Goal: Task Accomplishment & Management: Manage account settings

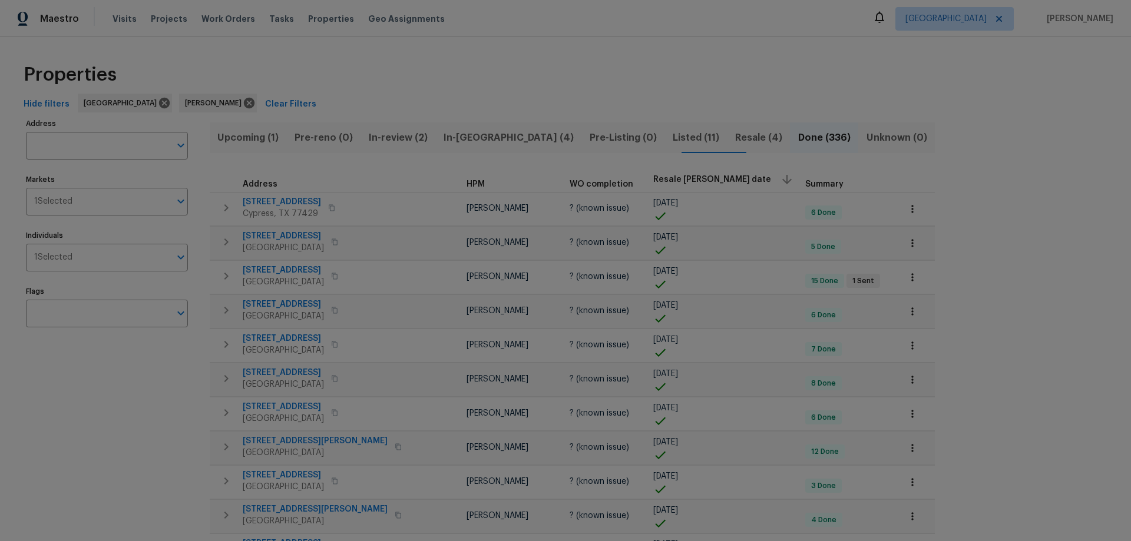
click at [460, 142] on span "In-reno (4)" at bounding box center [509, 138] width 132 height 16
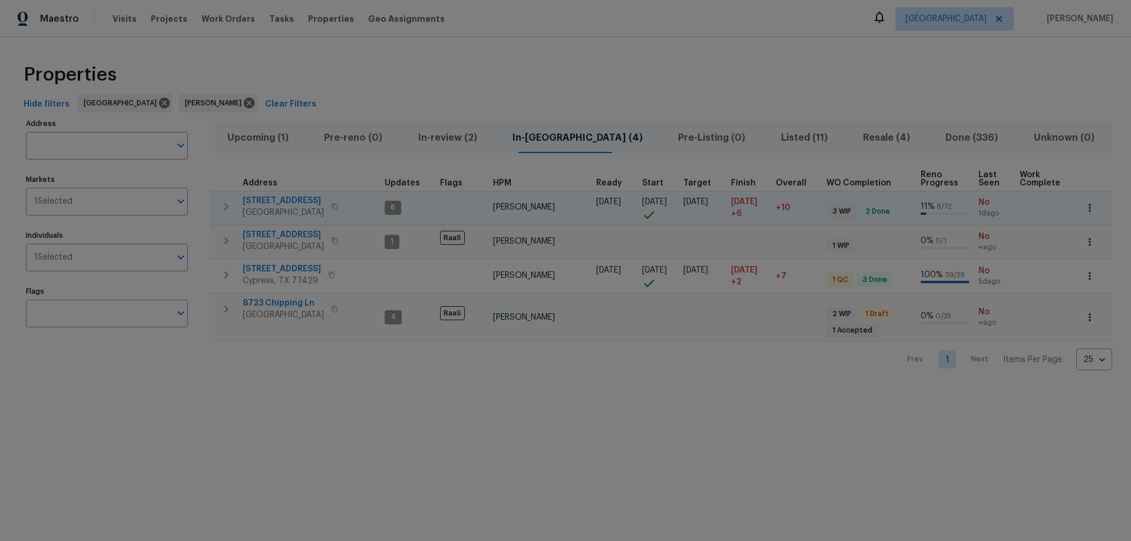
click at [288, 199] on span "6906 Cherry Hills Rd" at bounding box center [283, 201] width 81 height 12
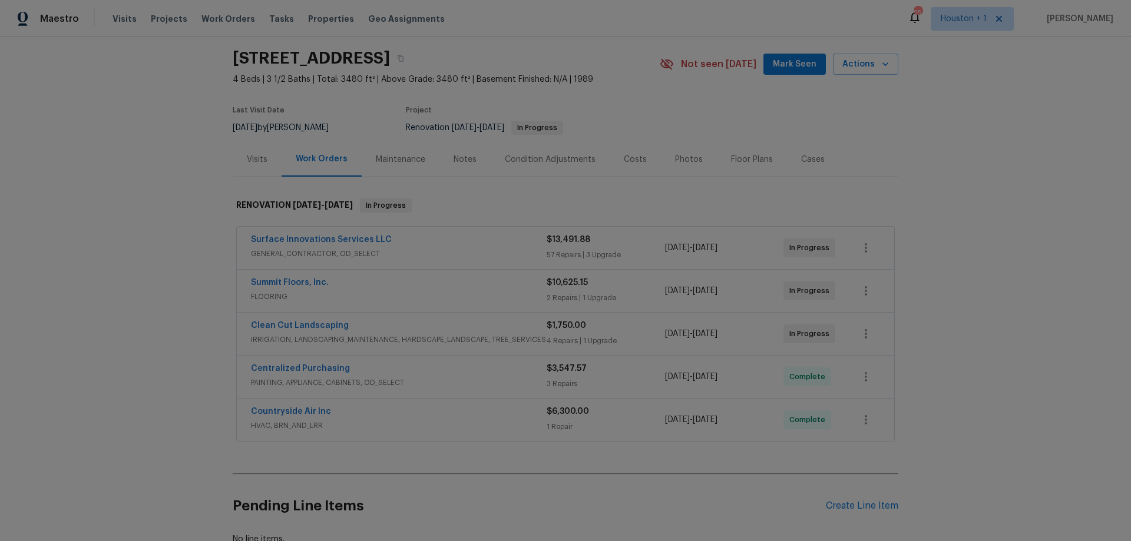
scroll to position [130, 0]
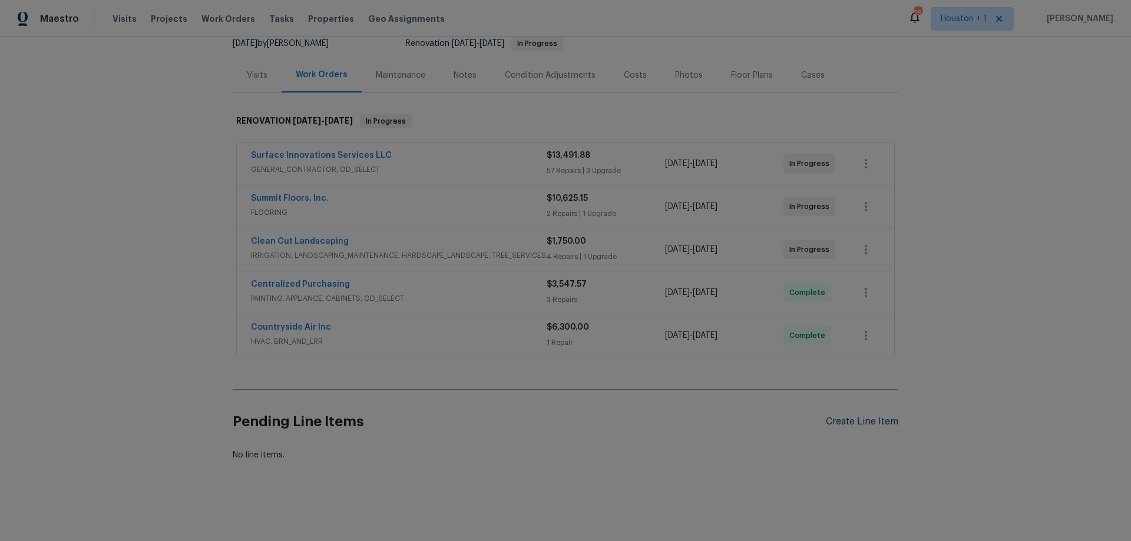
click at [867, 417] on div "Create Line Item" at bounding box center [862, 422] width 72 height 11
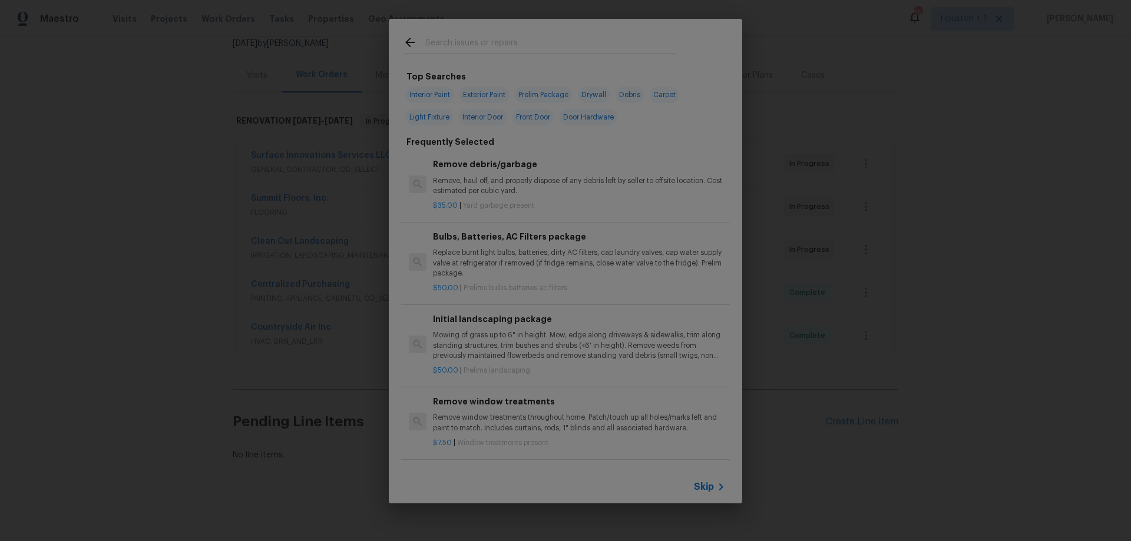
click at [719, 488] on icon at bounding box center [721, 487] width 14 height 14
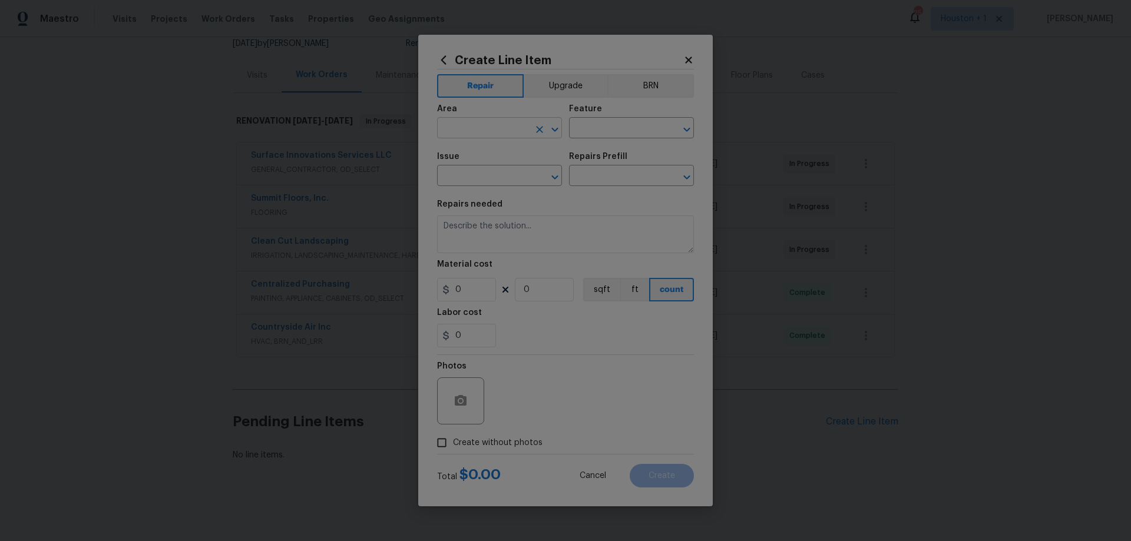
click at [480, 129] on input "text" at bounding box center [483, 129] width 92 height 18
click at [475, 153] on li "Garage" at bounding box center [499, 155] width 125 height 19
type input "Garage"
click at [593, 128] on input "text" at bounding box center [615, 129] width 92 height 18
click at [590, 200] on li "Roof" at bounding box center [631, 202] width 125 height 19
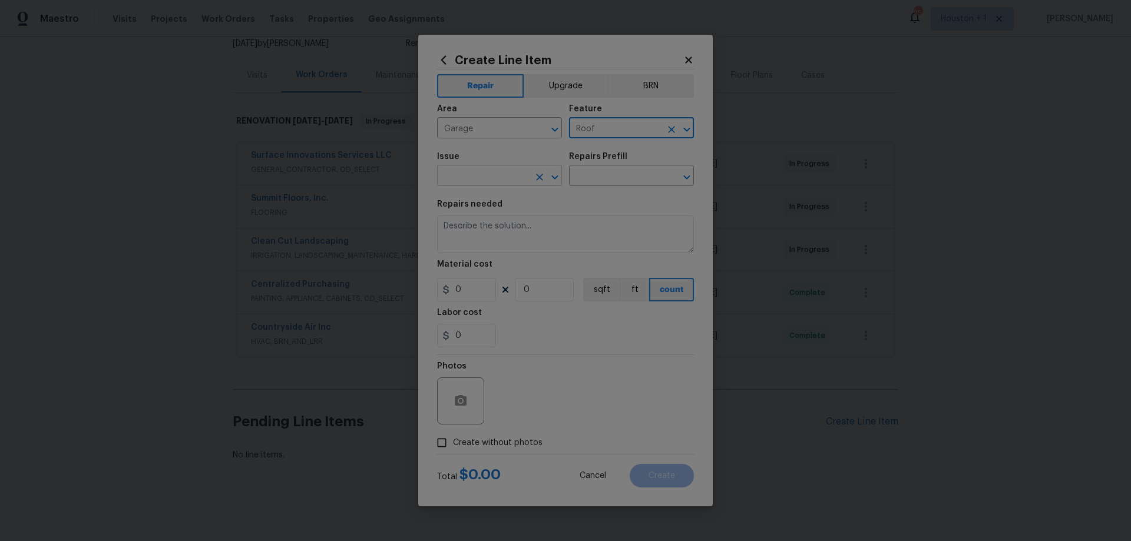
type input "Roof"
click at [485, 173] on input "text" at bounding box center [483, 177] width 92 height 18
click at [508, 250] on li "Roof Repair" at bounding box center [499, 250] width 125 height 19
type input "Roof Repair"
click at [648, 163] on div "Repairs Prefill" at bounding box center [631, 160] width 125 height 15
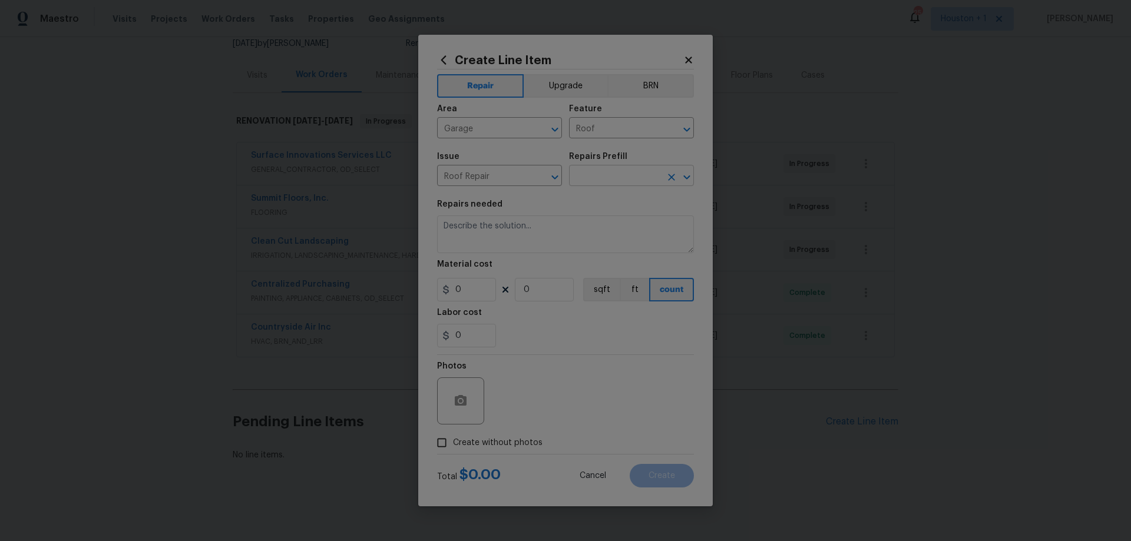
click at [640, 177] on input "text" at bounding box center [615, 177] width 92 height 18
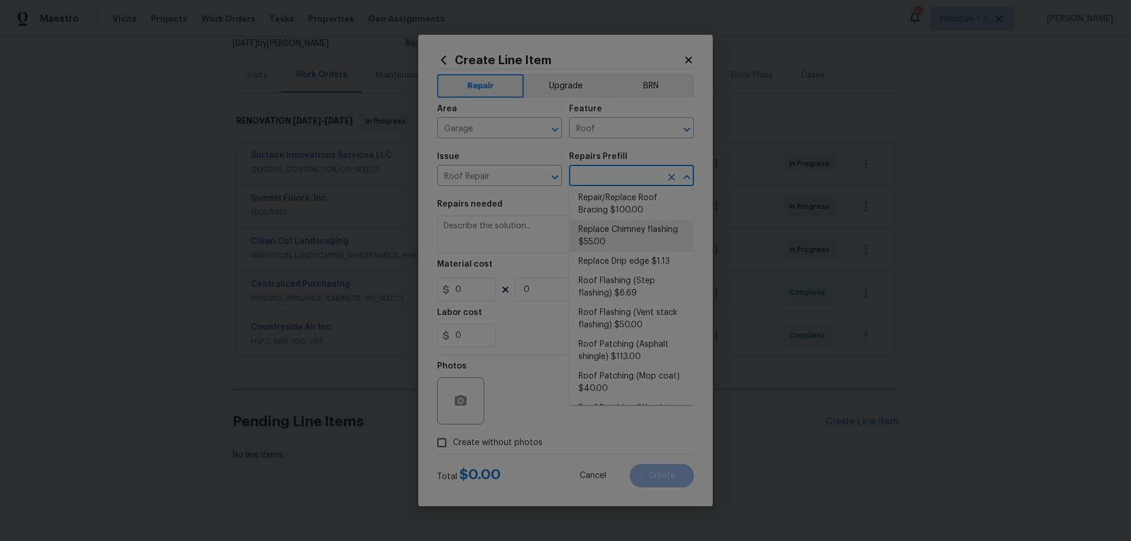
scroll to position [59, 0]
click at [666, 345] on li "Roof Patching (Asphalt shingle) $113.00" at bounding box center [631, 348] width 125 height 32
type input "Eaves and Trim"
type input "Roof Patching (Asphalt shingle) $113.00"
type textarea "Remove the existing damaged asphalt shingles (if present) and replace with new.…"
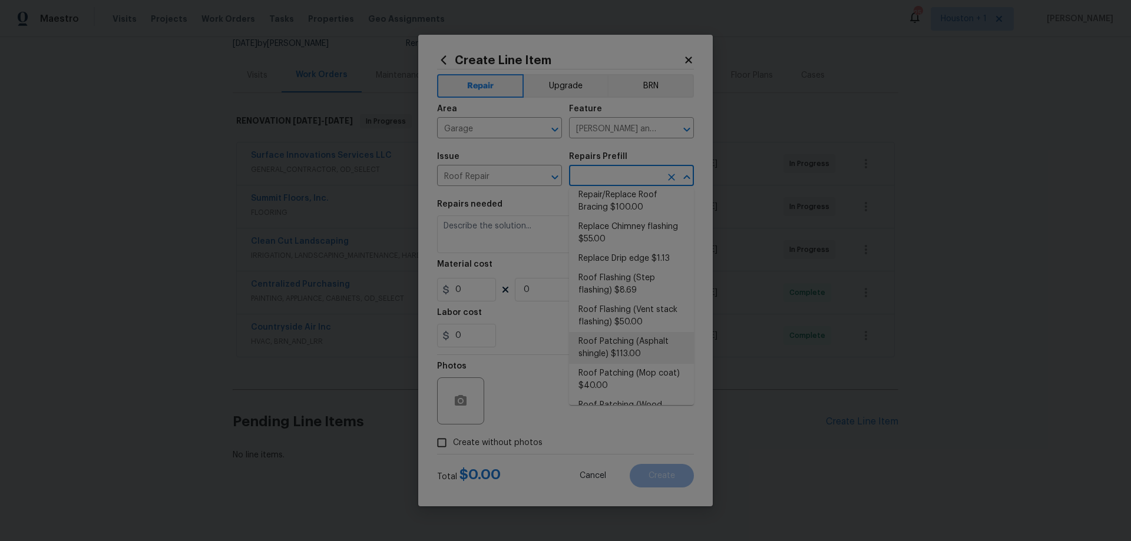
type input "113"
type input "1"
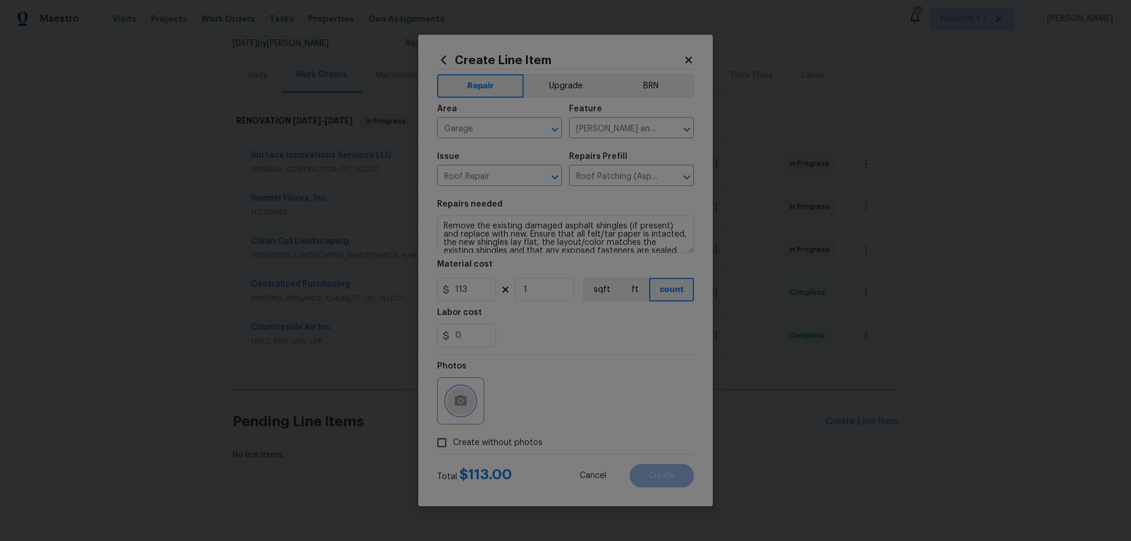
click at [456, 402] on icon "button" at bounding box center [461, 400] width 12 height 11
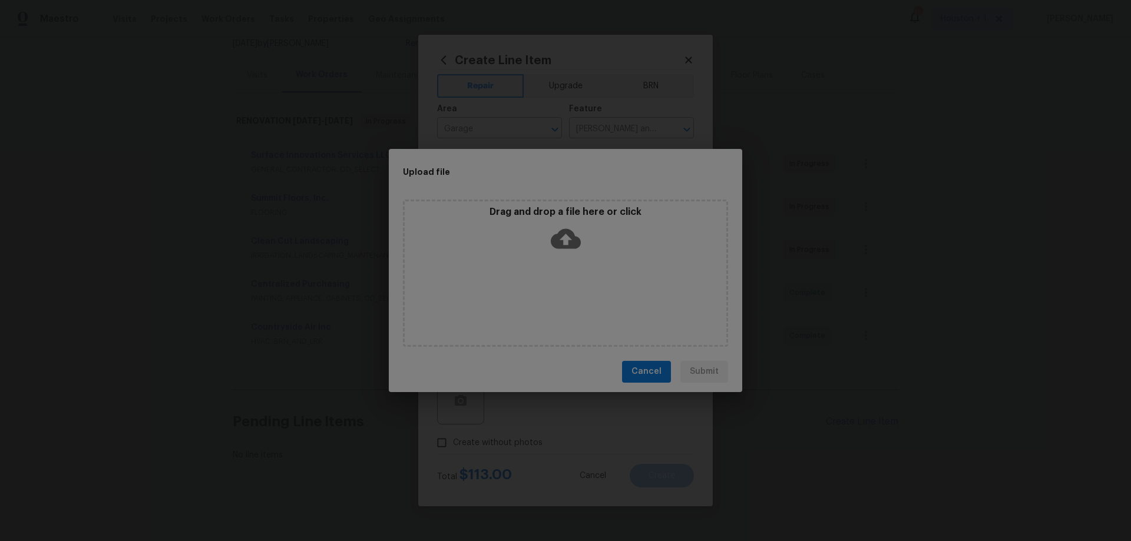
click at [549, 237] on div "Drag and drop a file here or click" at bounding box center [566, 231] width 322 height 51
click at [563, 233] on icon at bounding box center [566, 239] width 30 height 20
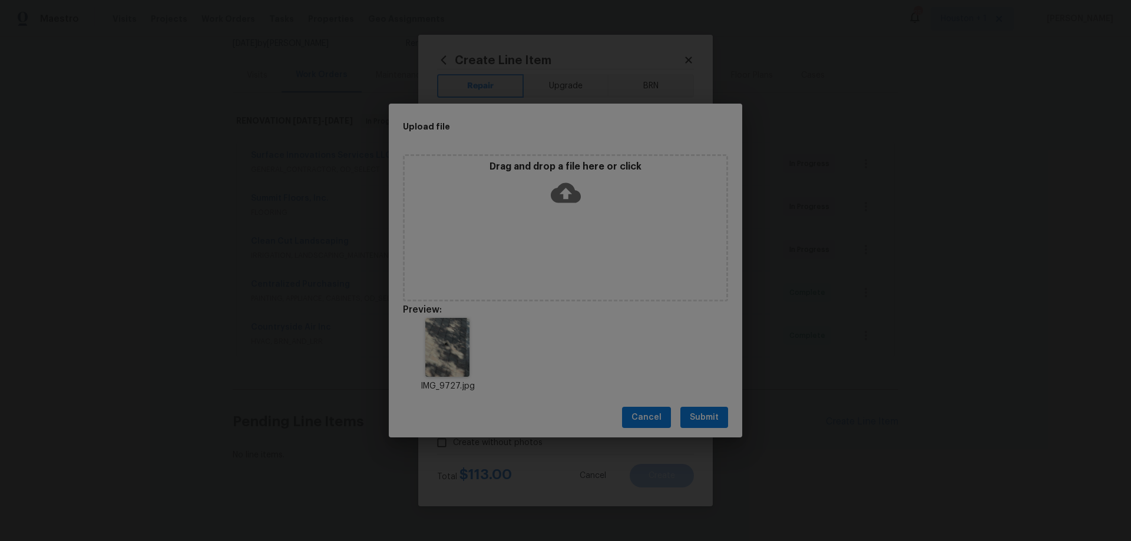
click at [721, 421] on button "Submit" at bounding box center [704, 418] width 48 height 22
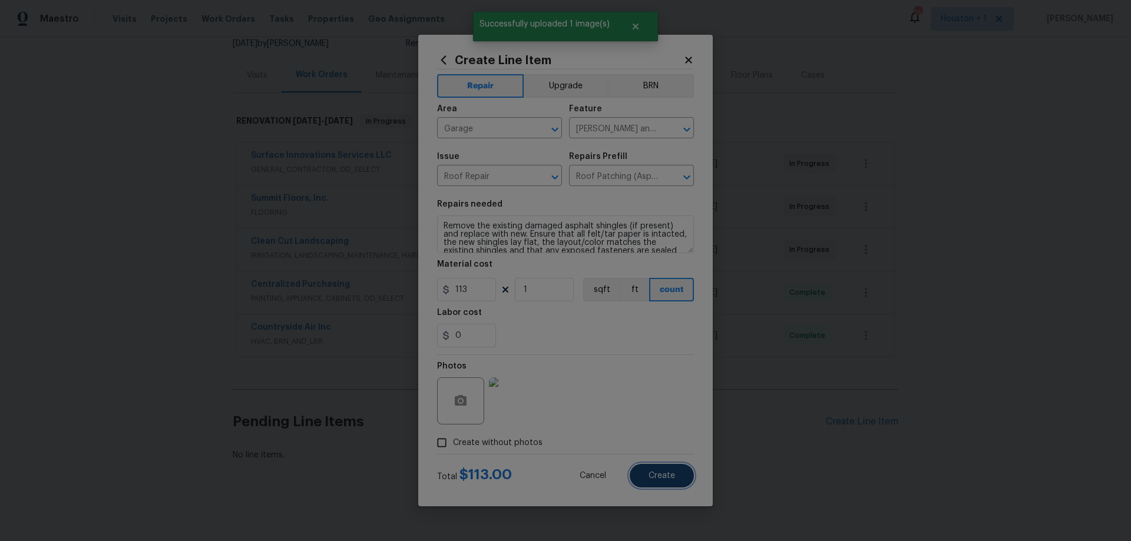
click at [678, 479] on button "Create" at bounding box center [662, 476] width 64 height 24
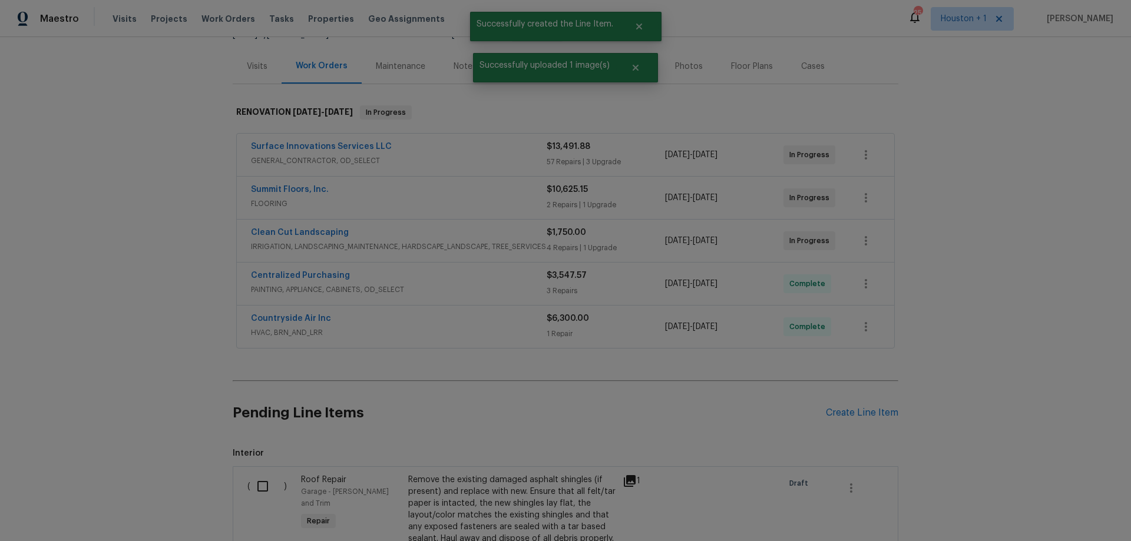
click at [262, 483] on input "checkbox" at bounding box center [267, 486] width 34 height 25
checkbox input "true"
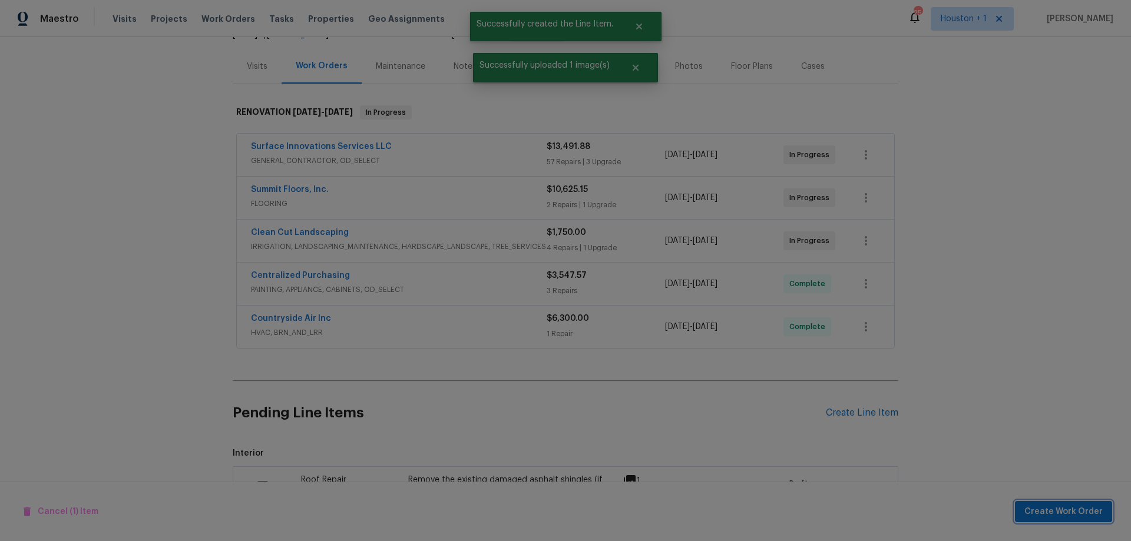
click at [1052, 518] on span "Create Work Order" at bounding box center [1064, 512] width 78 height 15
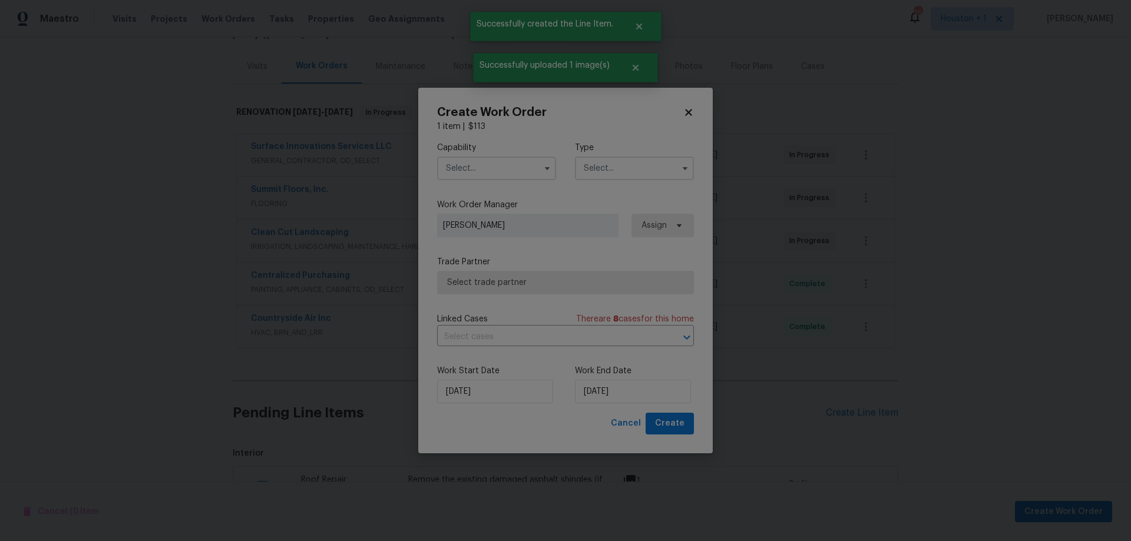
click at [484, 167] on input "text" at bounding box center [496, 169] width 119 height 24
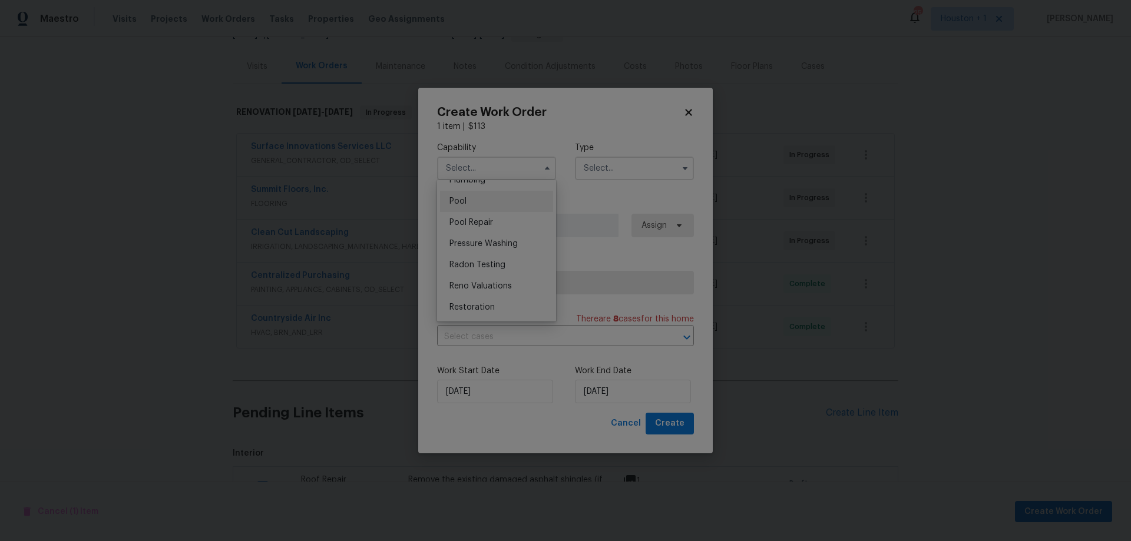
scroll to position [1119, 0]
drag, startPoint x: 495, startPoint y: 292, endPoint x: 528, endPoint y: 269, distance: 41.0
click at [495, 287] on div "Roof" at bounding box center [496, 276] width 113 height 21
type input "Roof"
click at [632, 147] on label "Type" at bounding box center [634, 148] width 119 height 12
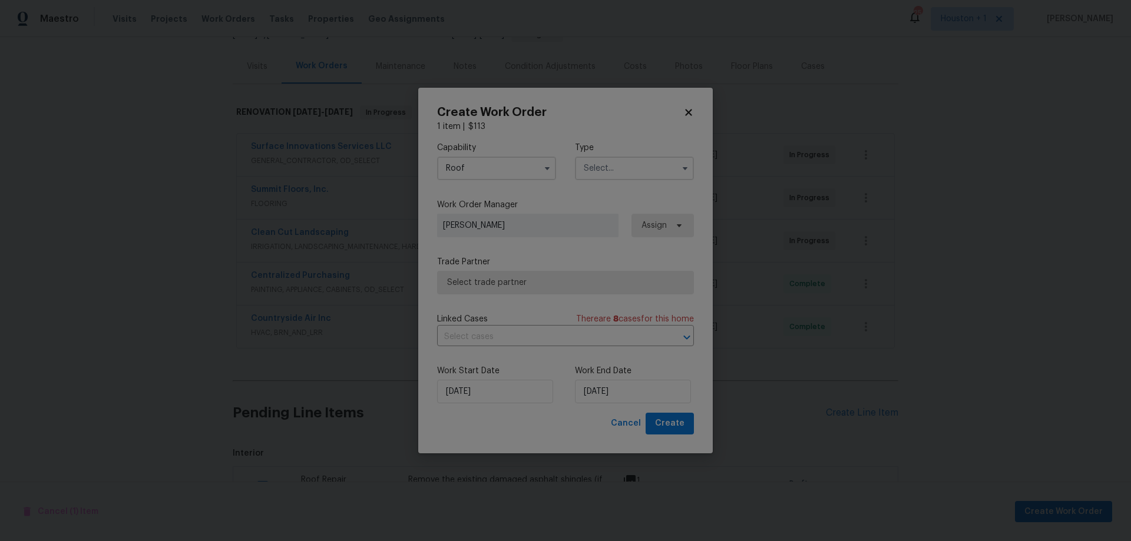
click at [633, 169] on input "text" at bounding box center [634, 169] width 119 height 24
click at [625, 239] on div "Renovation" at bounding box center [634, 244] width 113 height 21
type input "Renovation"
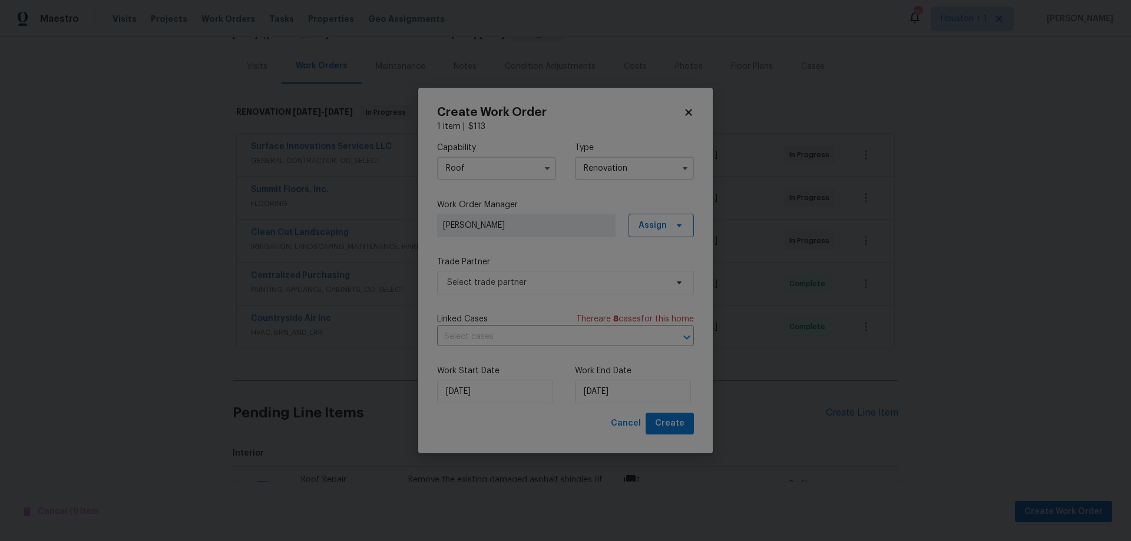
click at [522, 296] on div "Capability Roof Type Renovation Work Order Manager Joseph Wolfe Assign Trade Pa…" at bounding box center [565, 273] width 257 height 280
click at [526, 292] on span "Select trade partner" at bounding box center [565, 283] width 257 height 24
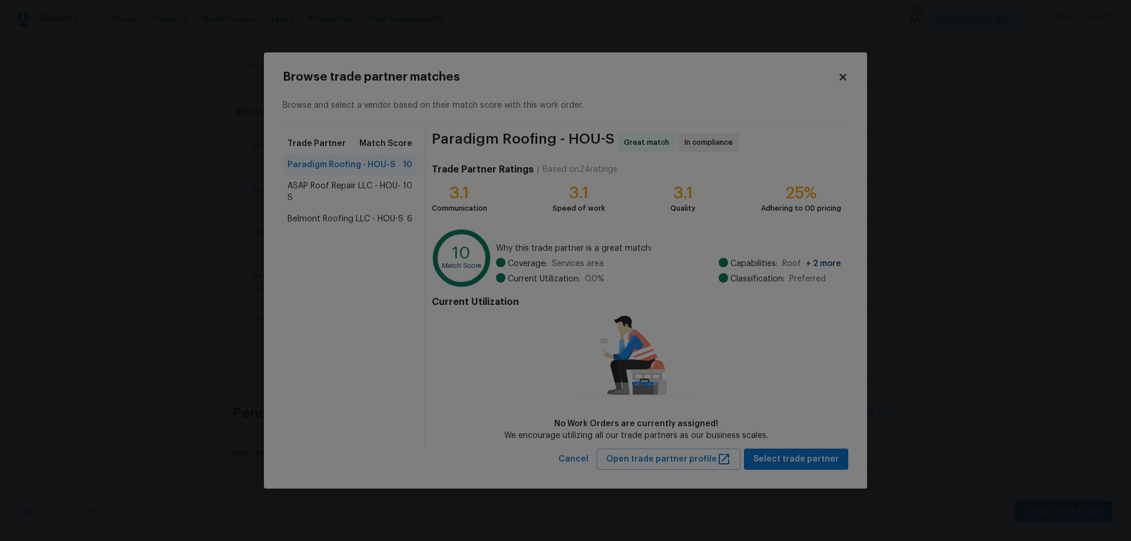
click at [332, 191] on span "ASAP Roof Repair LLC - HOU-S" at bounding box center [345, 192] width 115 height 24
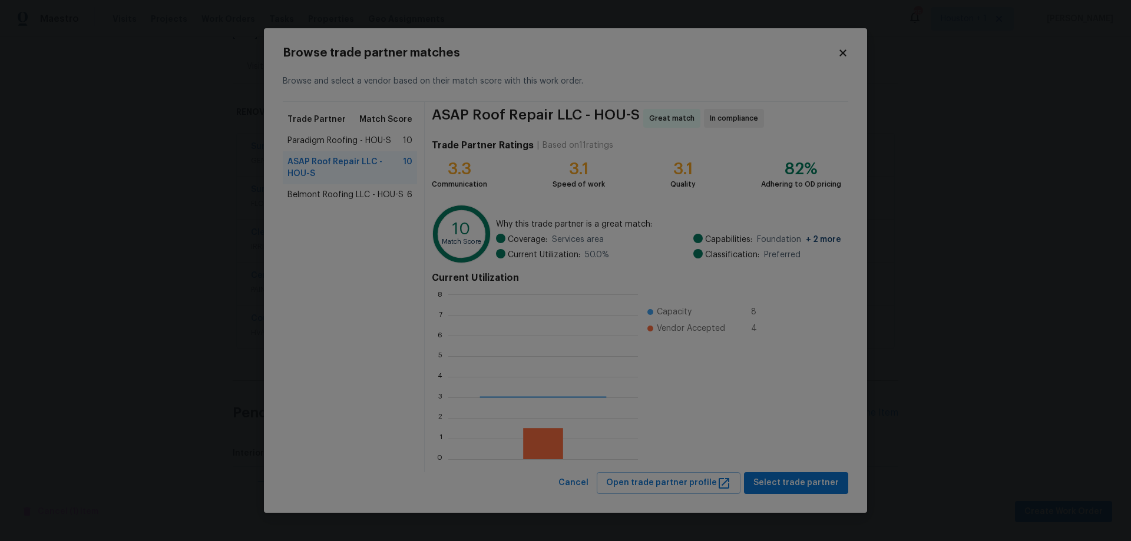
scroll to position [156, 181]
click at [356, 151] on div "Paradigm Roofing - HOU-S 10" at bounding box center [350, 140] width 134 height 21
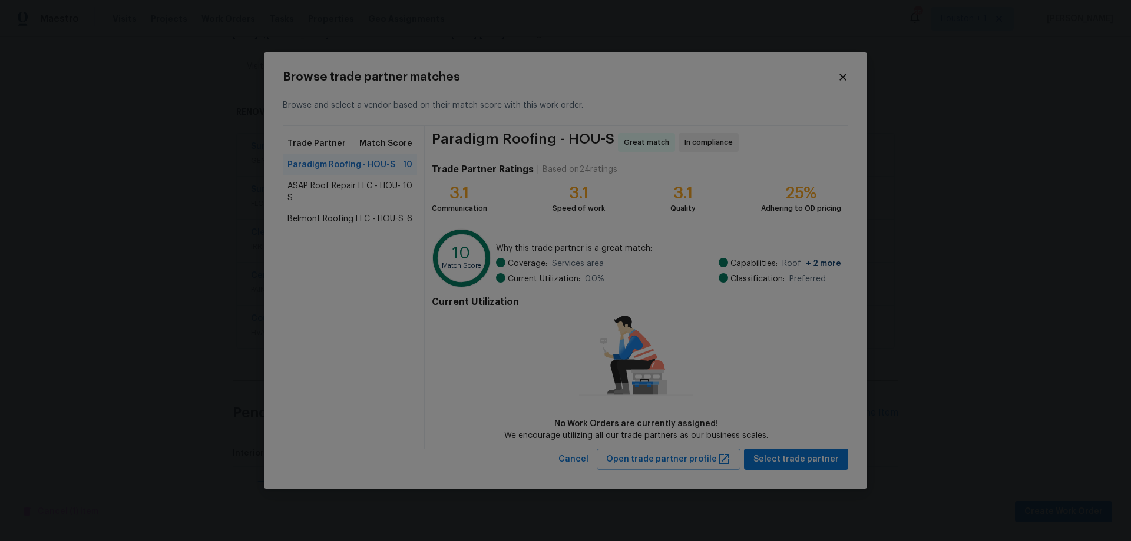
click at [333, 189] on span "ASAP Roof Repair LLC - HOU-S" at bounding box center [345, 192] width 115 height 24
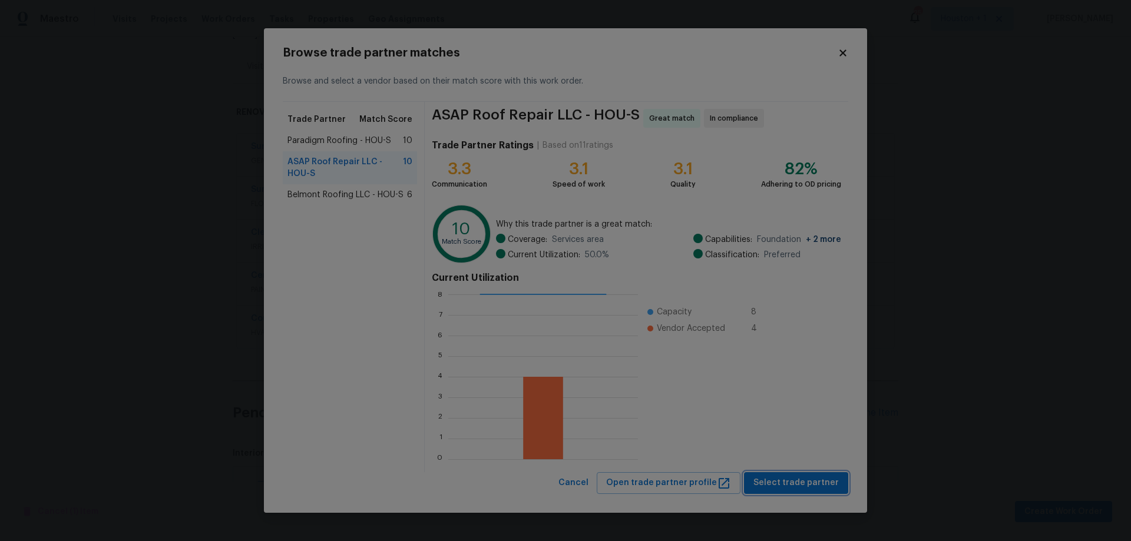
click at [816, 485] on span "Select trade partner" at bounding box center [796, 483] width 85 height 15
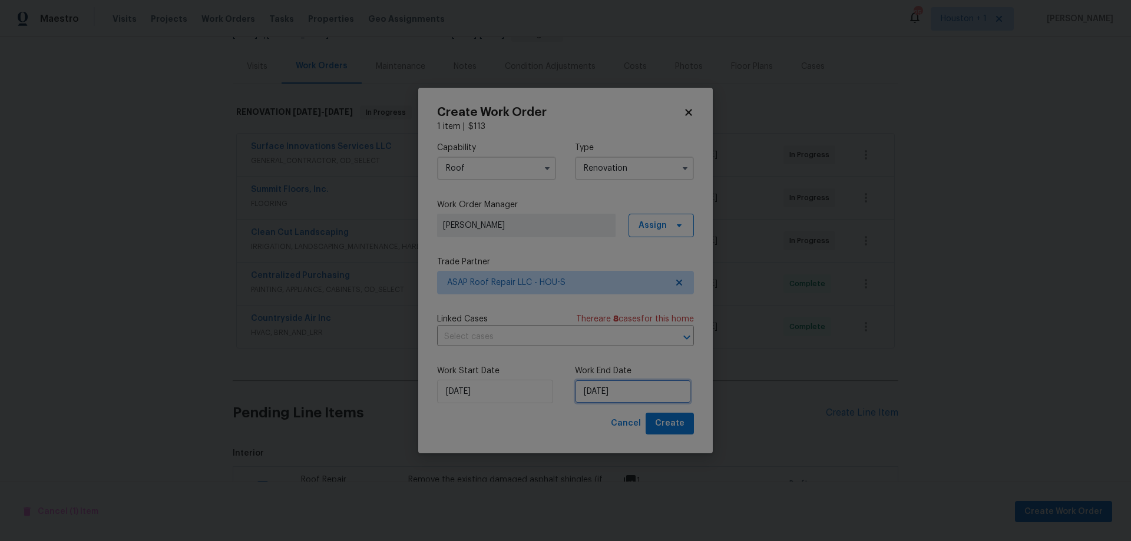
click at [625, 391] on input "[DATE]" at bounding box center [633, 392] width 116 height 24
click at [629, 322] on div "17" at bounding box center [632, 324] width 19 height 16
type input "[DATE]"
click at [669, 425] on span "Create" at bounding box center [669, 424] width 29 height 15
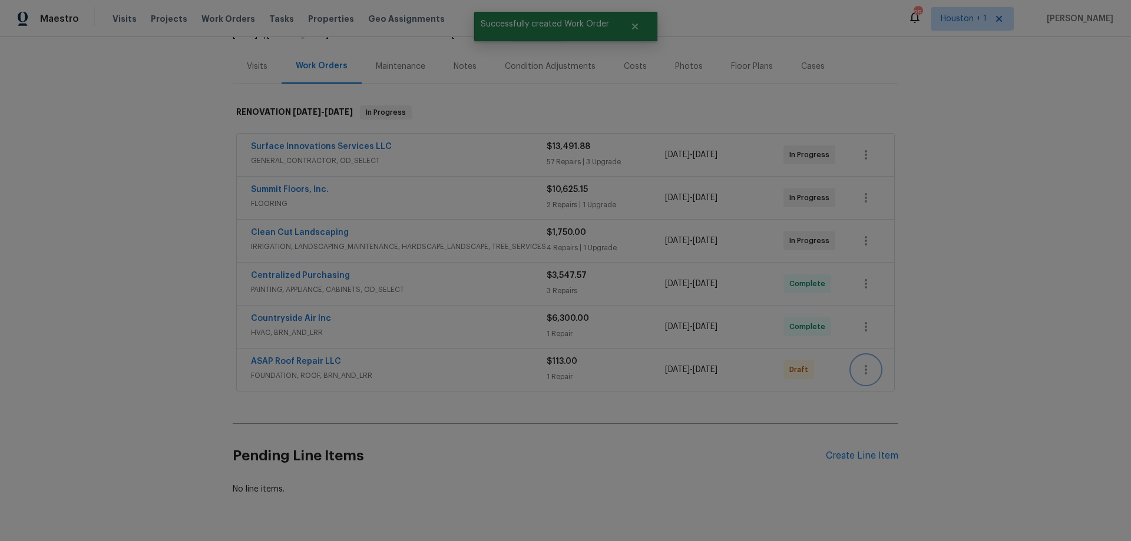
click at [867, 369] on icon "button" at bounding box center [866, 370] width 14 height 14
click at [887, 379] on li "Send to Vendor" at bounding box center [913, 370] width 131 height 19
click at [1005, 436] on div at bounding box center [565, 270] width 1131 height 541
click at [288, 277] on link "ASAP Roof Repair LLC" at bounding box center [296, 276] width 90 height 8
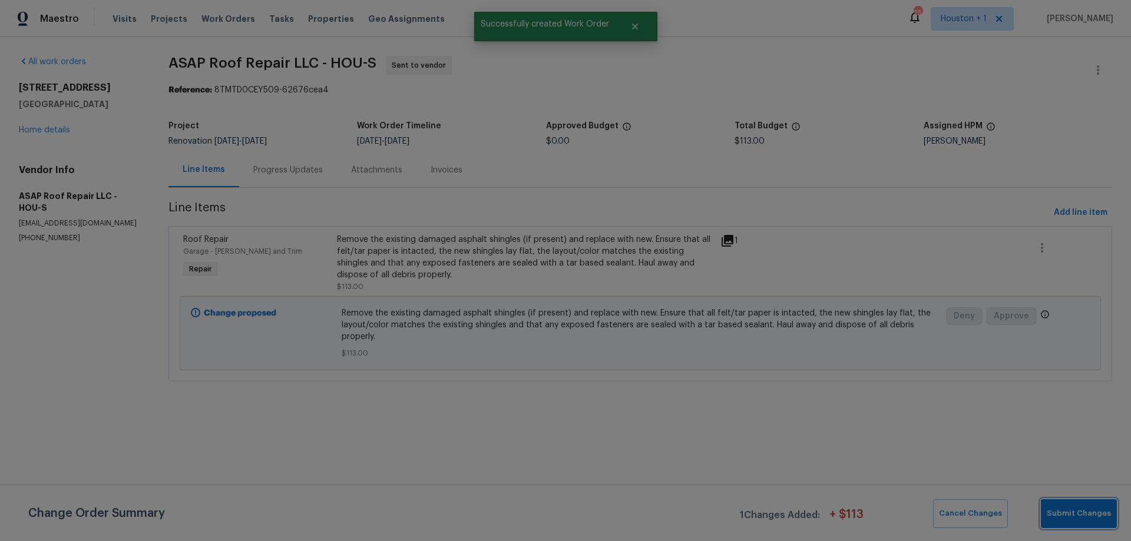
click at [1089, 513] on span "Submit Changes" at bounding box center [1079, 514] width 64 height 14
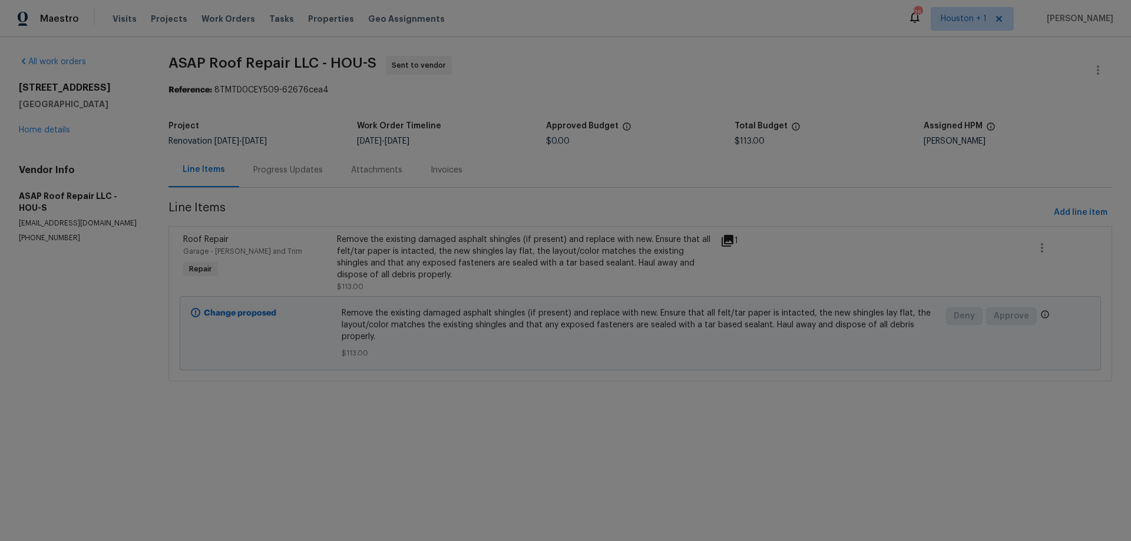
click at [262, 168] on div "Progress Updates" at bounding box center [288, 170] width 70 height 12
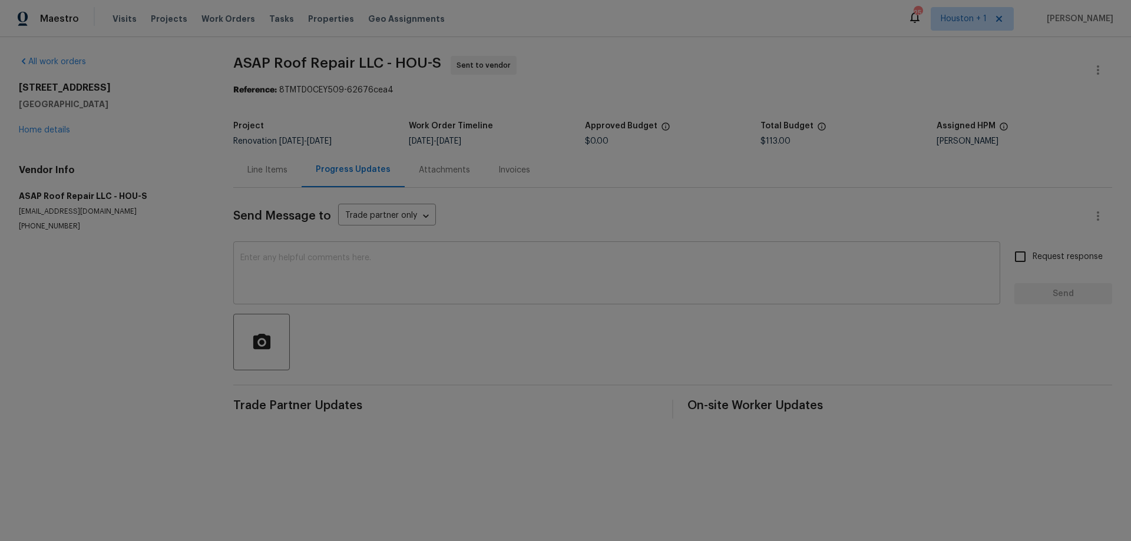
click at [416, 284] on textarea at bounding box center [616, 274] width 753 height 41
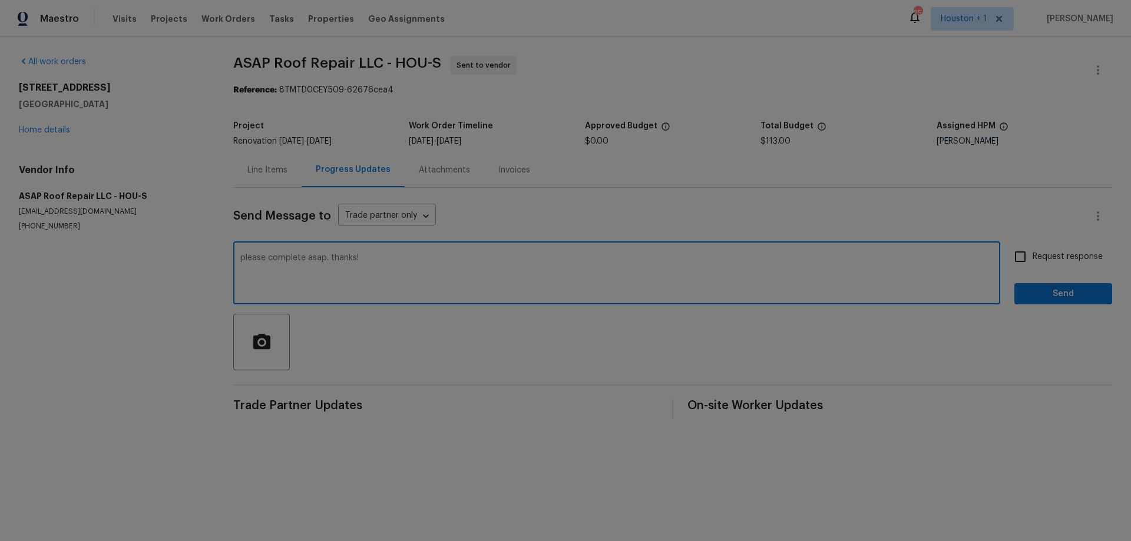
type textarea "please complete asap. thanks!"
click at [1013, 261] on input "Request response" at bounding box center [1020, 257] width 25 height 25
checkbox input "true"
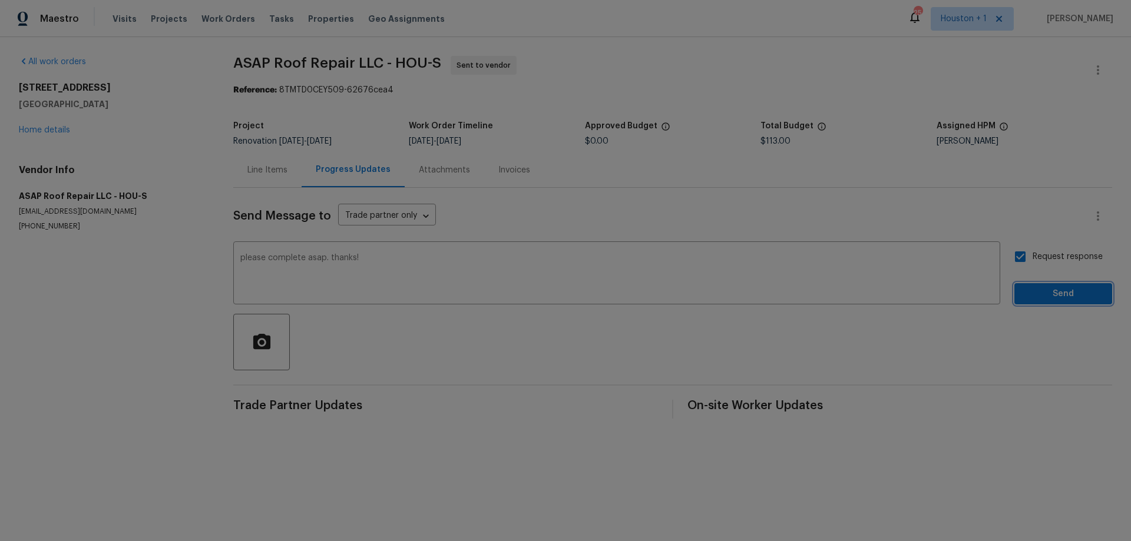
click at [1034, 292] on span "Send" at bounding box center [1063, 294] width 79 height 15
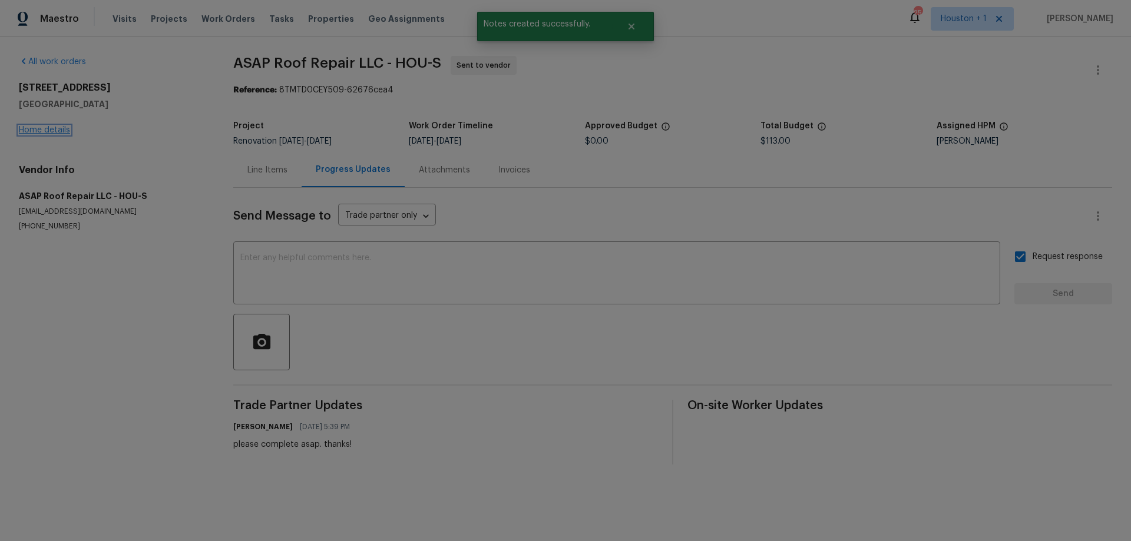
click at [29, 128] on link "Home details" at bounding box center [44, 130] width 51 height 8
